Goal: Find specific page/section: Find specific page/section

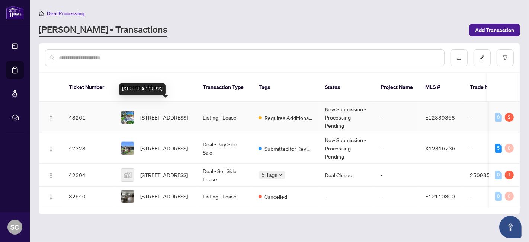
click at [154, 113] on span "[STREET_ADDRESS]" at bounding box center [164, 117] width 48 height 8
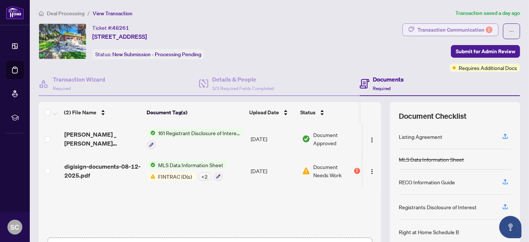
click at [457, 31] on div "Transaction Communication 2" at bounding box center [455, 30] width 75 height 12
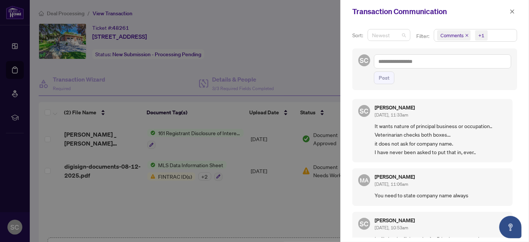
click at [402, 35] on span "Newest" at bounding box center [389, 34] width 34 height 11
click at [512, 10] on icon "close" at bounding box center [512, 11] width 5 height 5
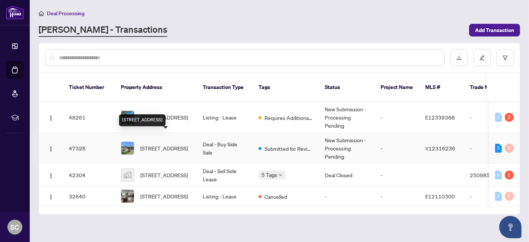
click at [160, 144] on span "[STREET_ADDRESS]" at bounding box center [164, 148] width 48 height 8
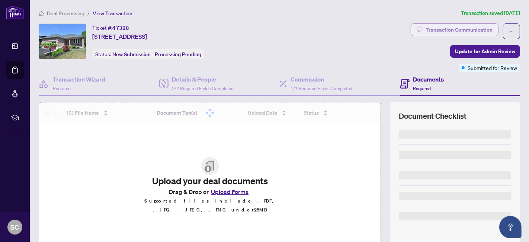
click at [450, 28] on div "Transaction Communication" at bounding box center [459, 30] width 67 height 12
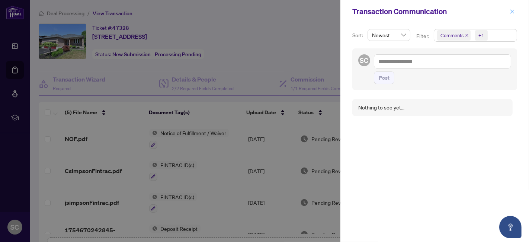
click at [512, 11] on icon "close" at bounding box center [512, 11] width 5 height 5
